Goal: Information Seeking & Learning: Check status

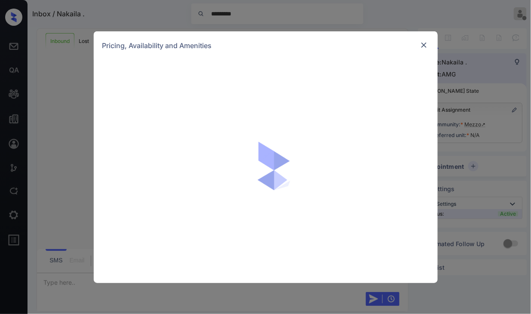
scroll to position [23, 0]
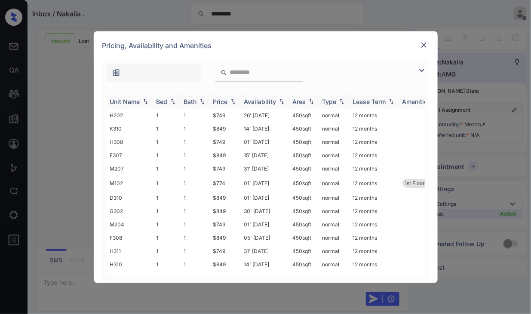
click at [233, 101] on img at bounding box center [233, 101] width 9 height 6
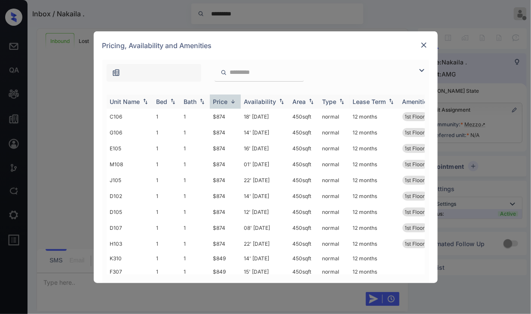
click at [233, 101] on img at bounding box center [233, 101] width 9 height 6
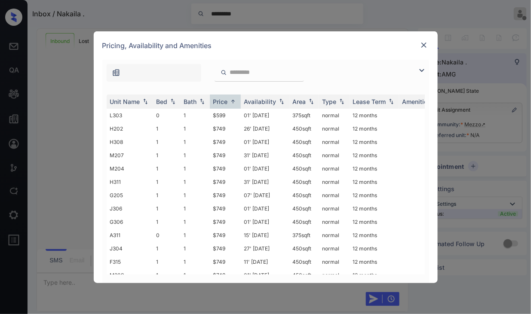
click at [99, 200] on div "**********" at bounding box center [266, 171] width 344 height 223
click at [231, 100] on img at bounding box center [233, 101] width 9 height 6
click at [425, 44] on img at bounding box center [423, 45] width 9 height 9
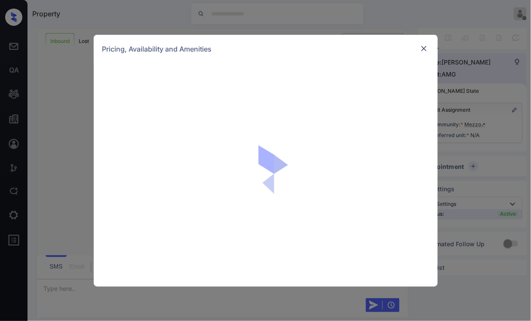
scroll to position [1154, 0]
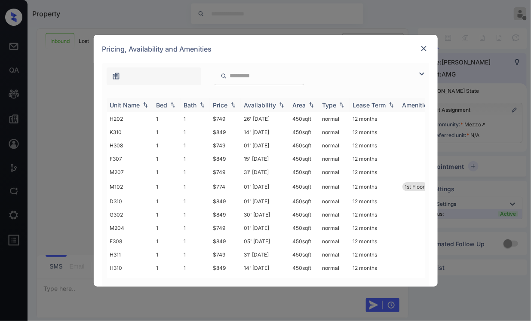
click at [173, 106] on img at bounding box center [172, 105] width 9 height 6
click at [73, 229] on div "**********" at bounding box center [265, 160] width 531 height 321
click at [419, 49] on img at bounding box center [423, 48] width 9 height 9
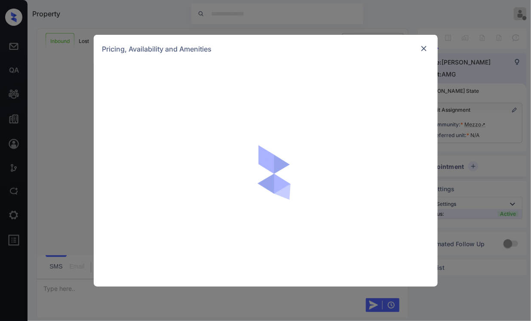
scroll to position [964, 0]
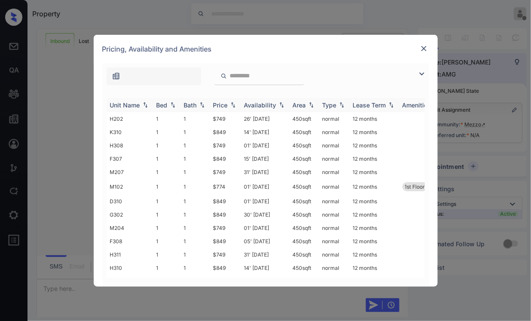
click at [171, 104] on img at bounding box center [172, 105] width 9 height 6
click at [173, 105] on img at bounding box center [172, 105] width 9 height 6
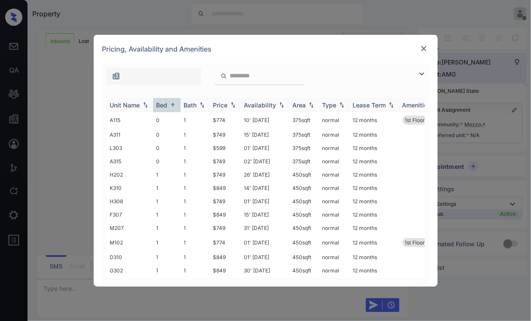
click at [173, 104] on img at bounding box center [172, 105] width 9 height 6
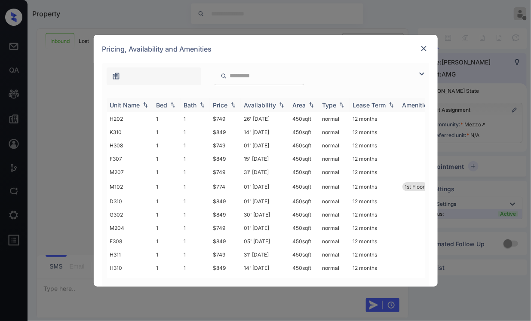
click at [173, 104] on img at bounding box center [172, 105] width 9 height 6
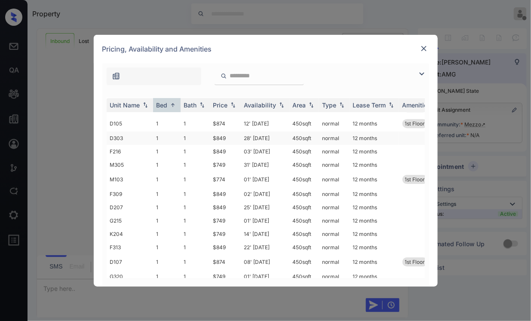
scroll to position [908, 0]
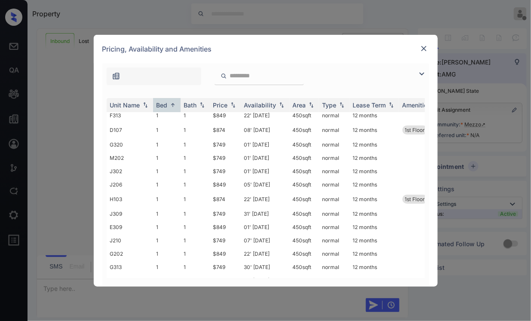
click at [143, 12] on div "**********" at bounding box center [265, 160] width 531 height 321
click at [422, 49] on img at bounding box center [423, 48] width 9 height 9
